Goal: Find contact information: Find contact information

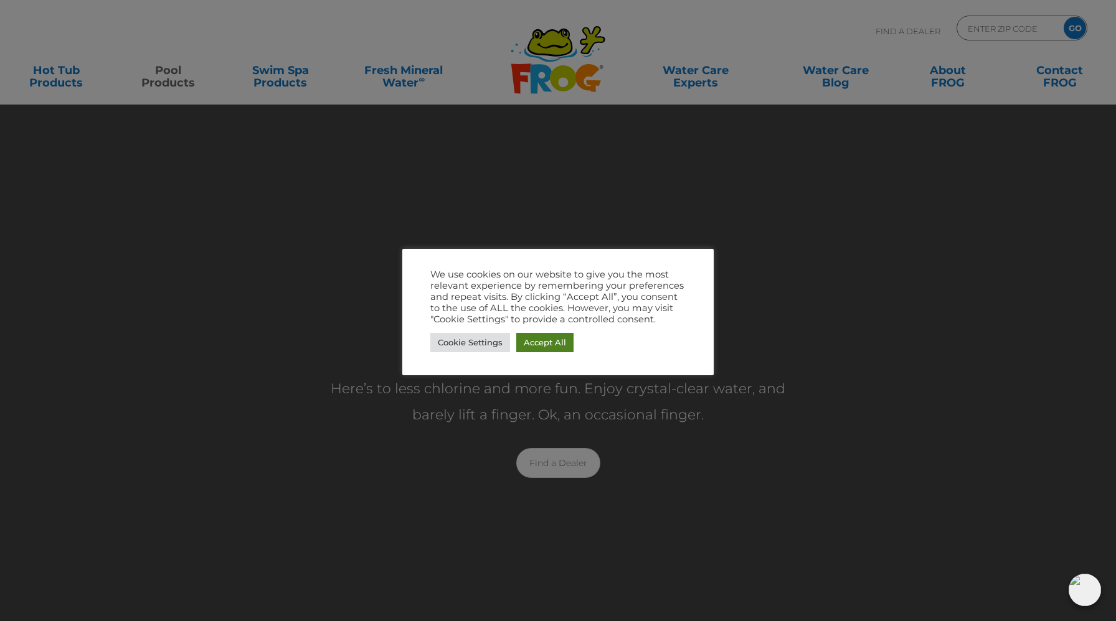
click at [556, 350] on link "Accept All" at bounding box center [544, 342] width 57 height 19
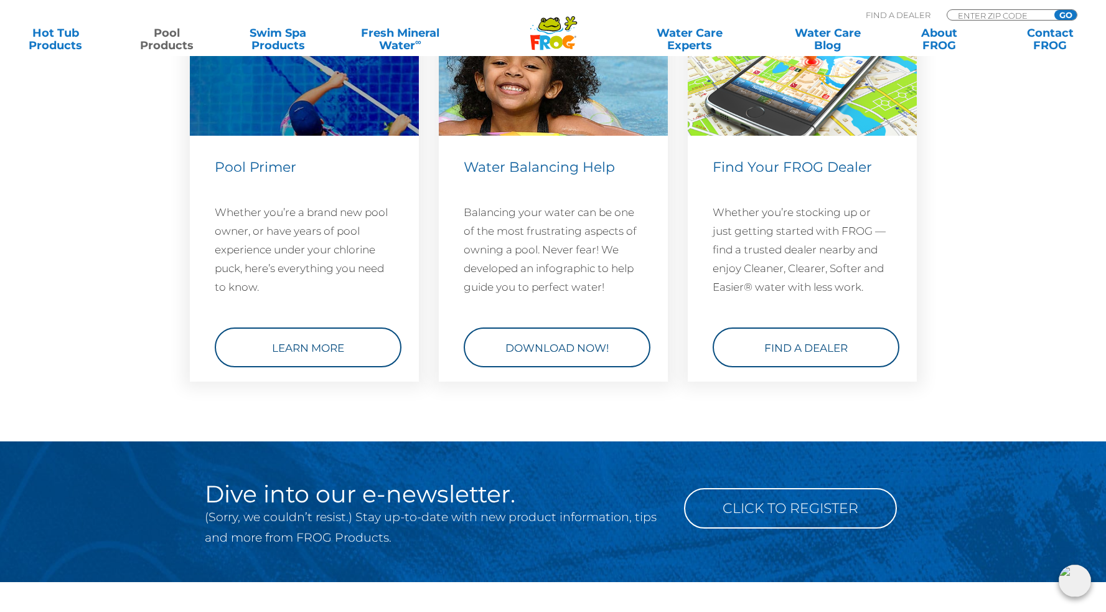
scroll to position [4959, 0]
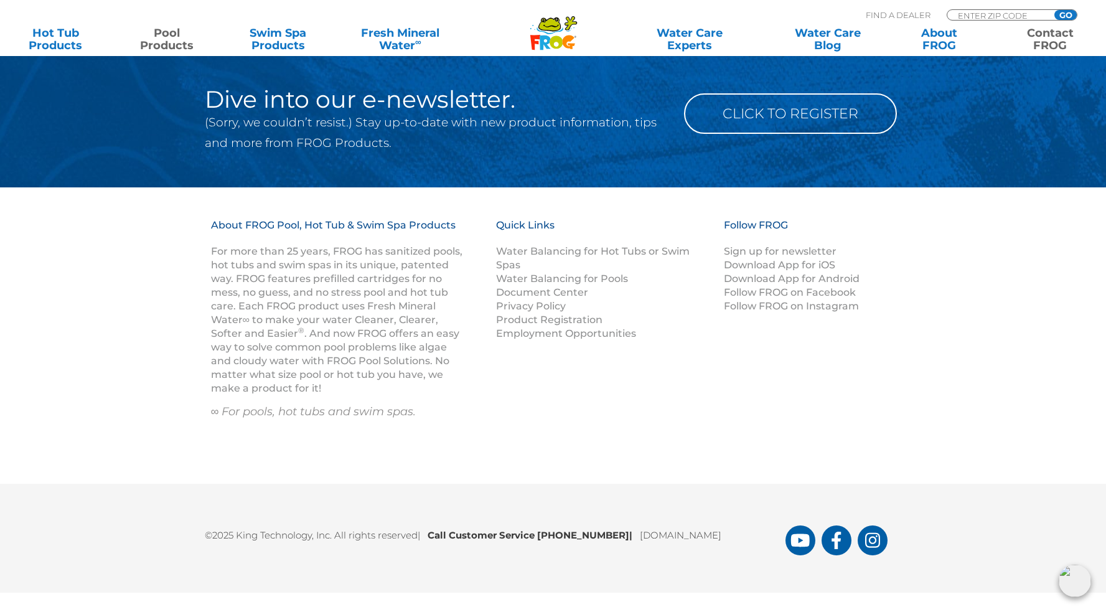
click at [1041, 38] on link "Contact FROG" at bounding box center [1050, 39] width 87 height 25
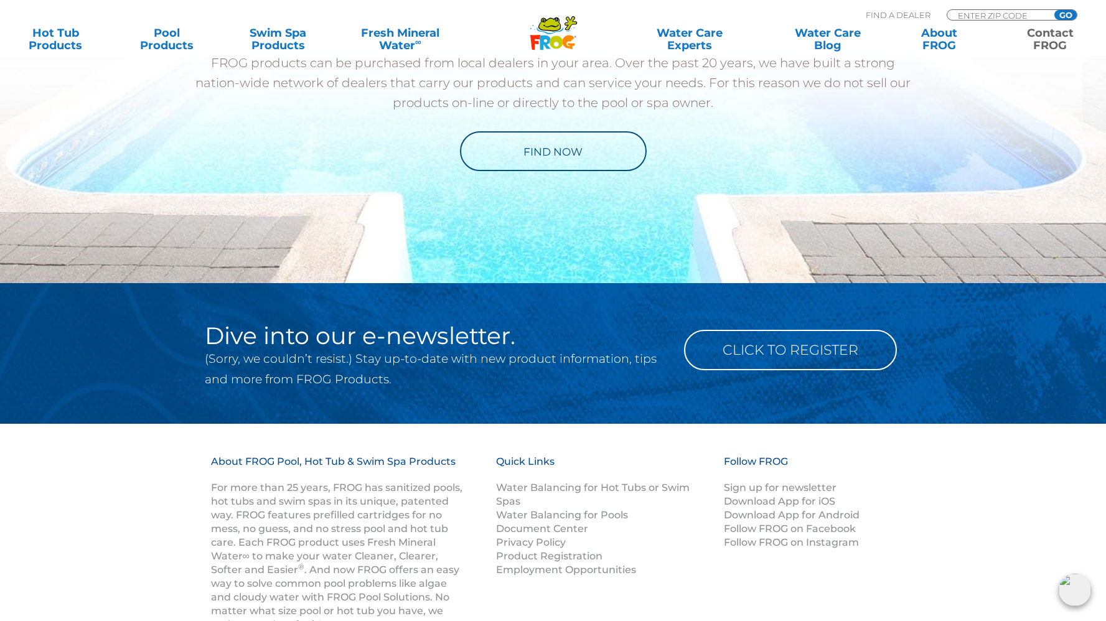
scroll to position [1861, 0]
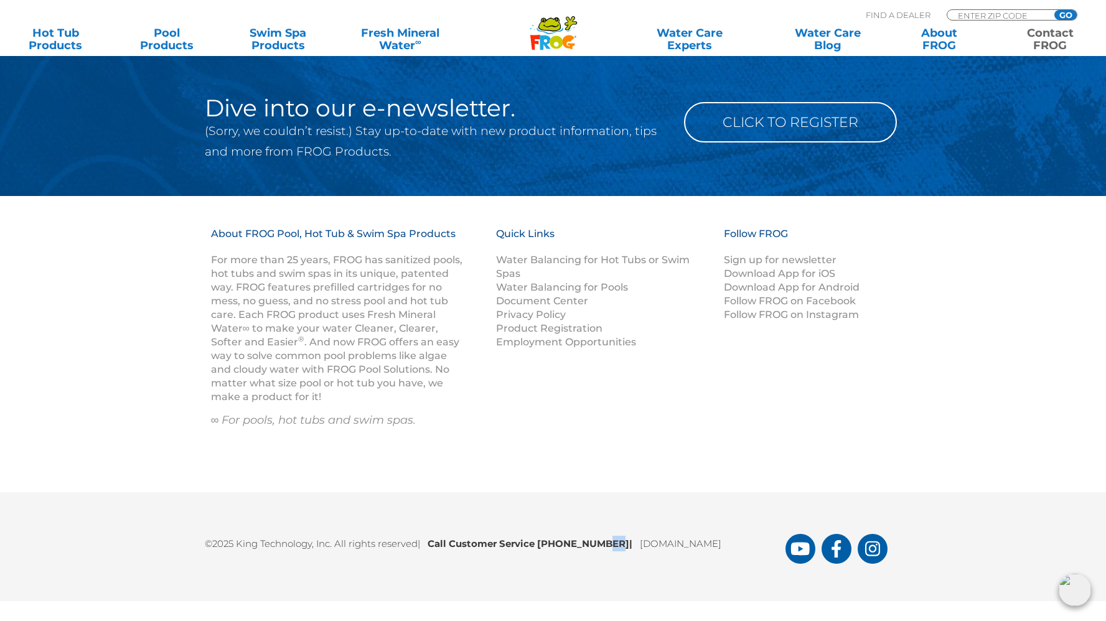
drag, startPoint x: 607, startPoint y: 546, endPoint x: 598, endPoint y: 553, distance: 11.6
click at [598, 552] on div "©2025 King Technology, Inc. All rights reserved | Call Customer Service 1-800-2…" at bounding box center [553, 547] width 747 height 34
click at [581, 566] on div "©2025 King Technology, Inc. All rights reserved | Call Customer Service 1-800-2…" at bounding box center [553, 546] width 1106 height 109
drag, startPoint x: 538, startPoint y: 539, endPoint x: 614, endPoint y: 545, distance: 76.8
click at [614, 545] on b "Call Customer Service 1-800-222-0169 |" at bounding box center [534, 544] width 212 height 12
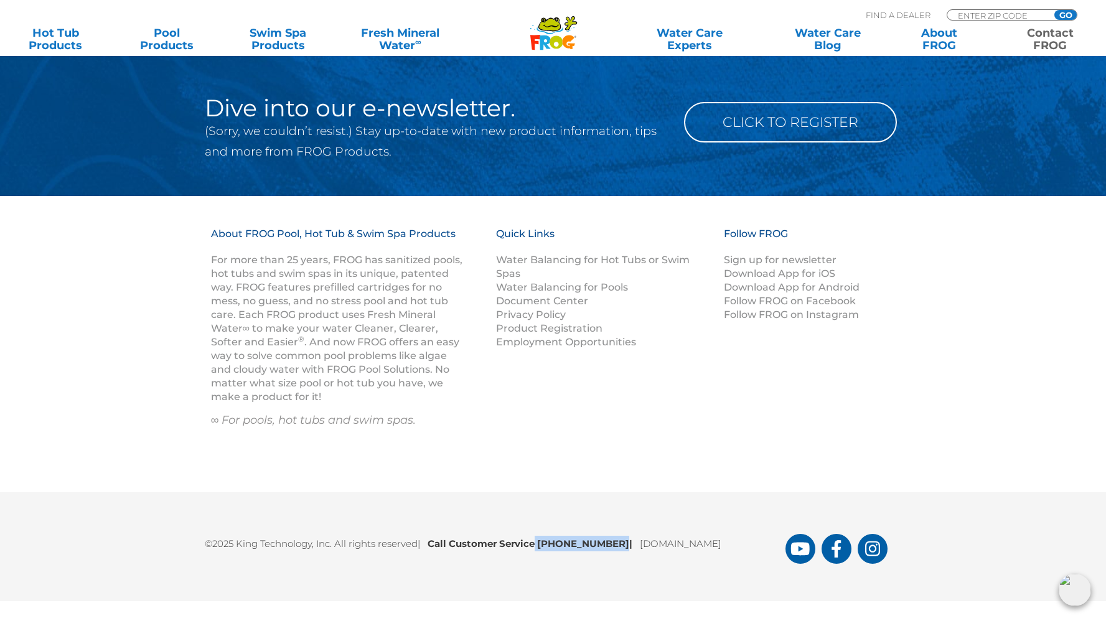
copy b "1-800-222-0169"
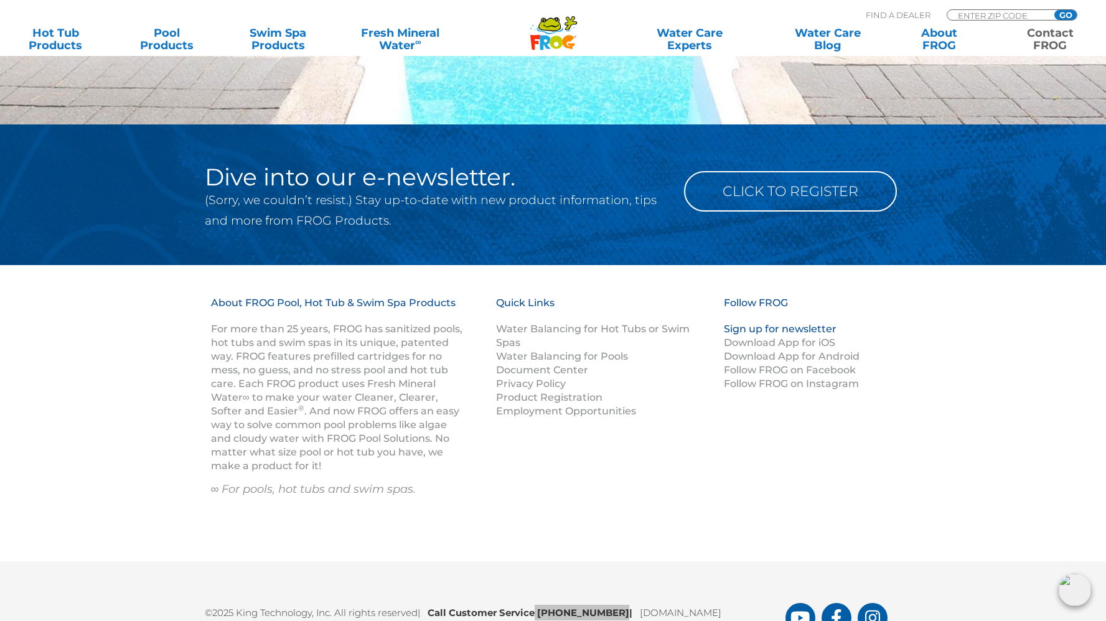
scroll to position [1547, 0]
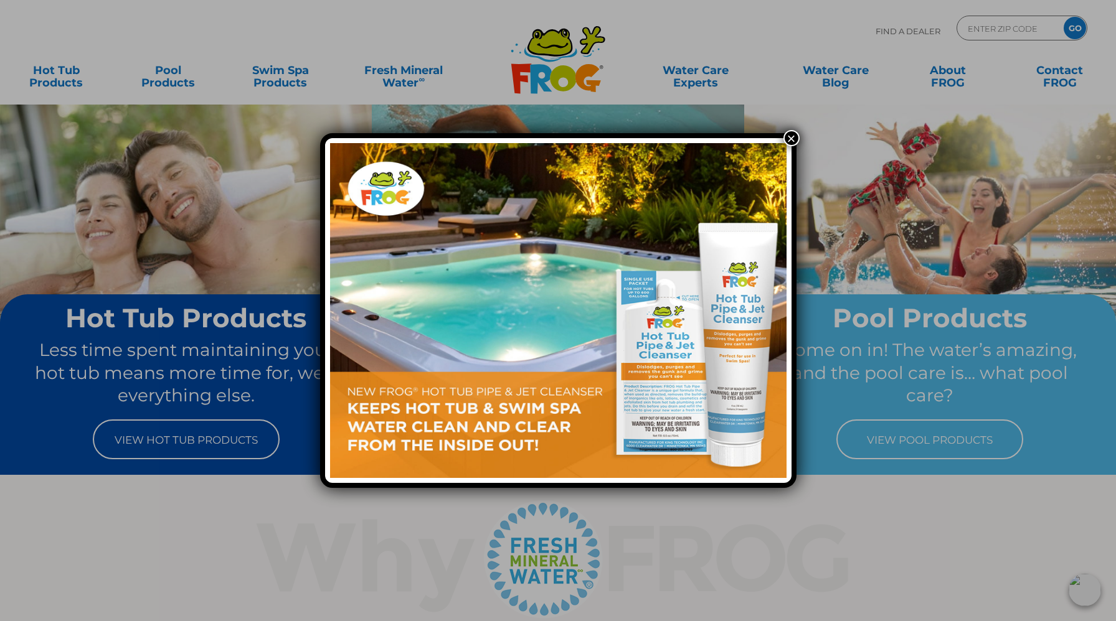
click at [779, 134] on div "×" at bounding box center [558, 310] width 476 height 355
click at [794, 142] on button "×" at bounding box center [791, 138] width 16 height 16
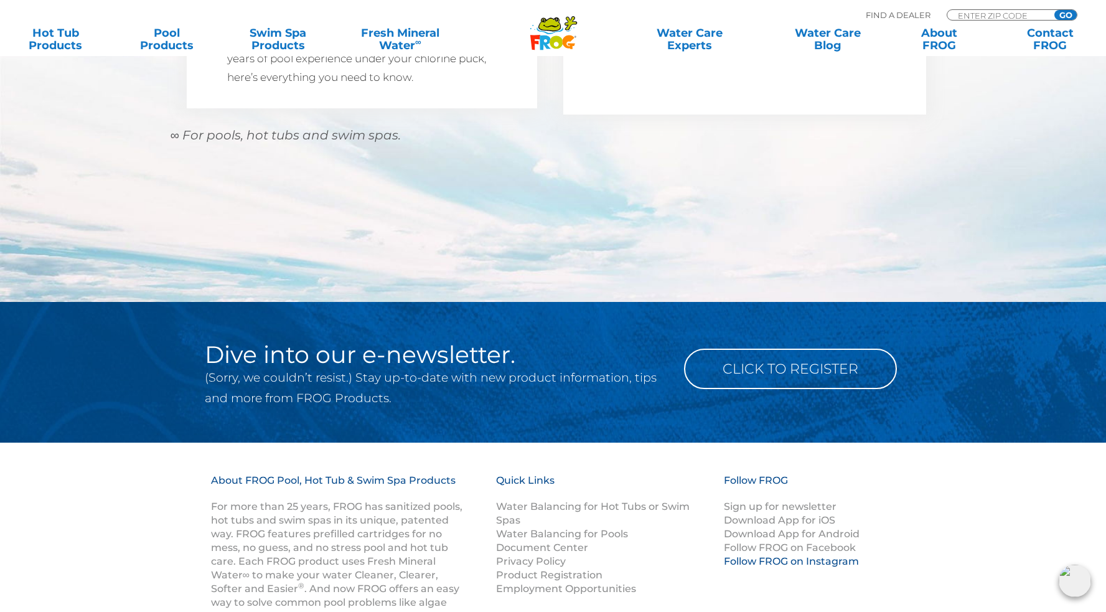
scroll to position [1593, 0]
